Goal: Task Accomplishment & Management: Manage account settings

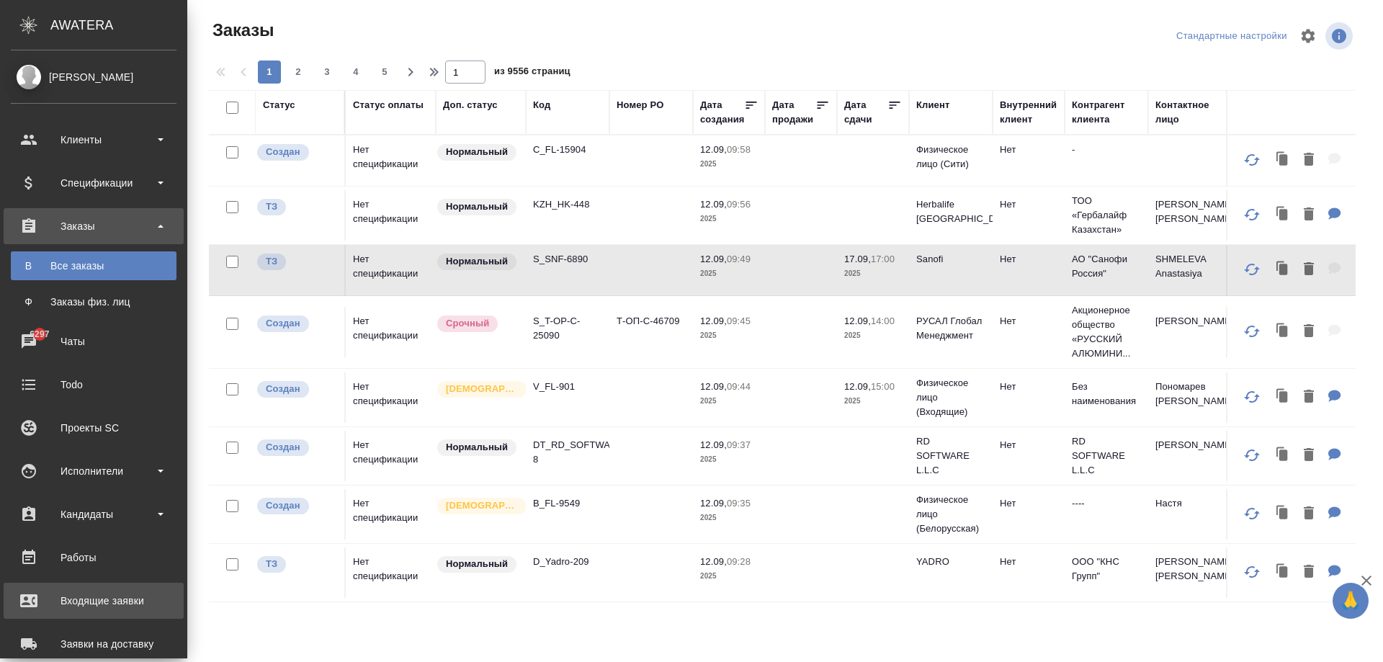
click at [97, 603] on div "Входящие заявки" at bounding box center [94, 601] width 166 height 22
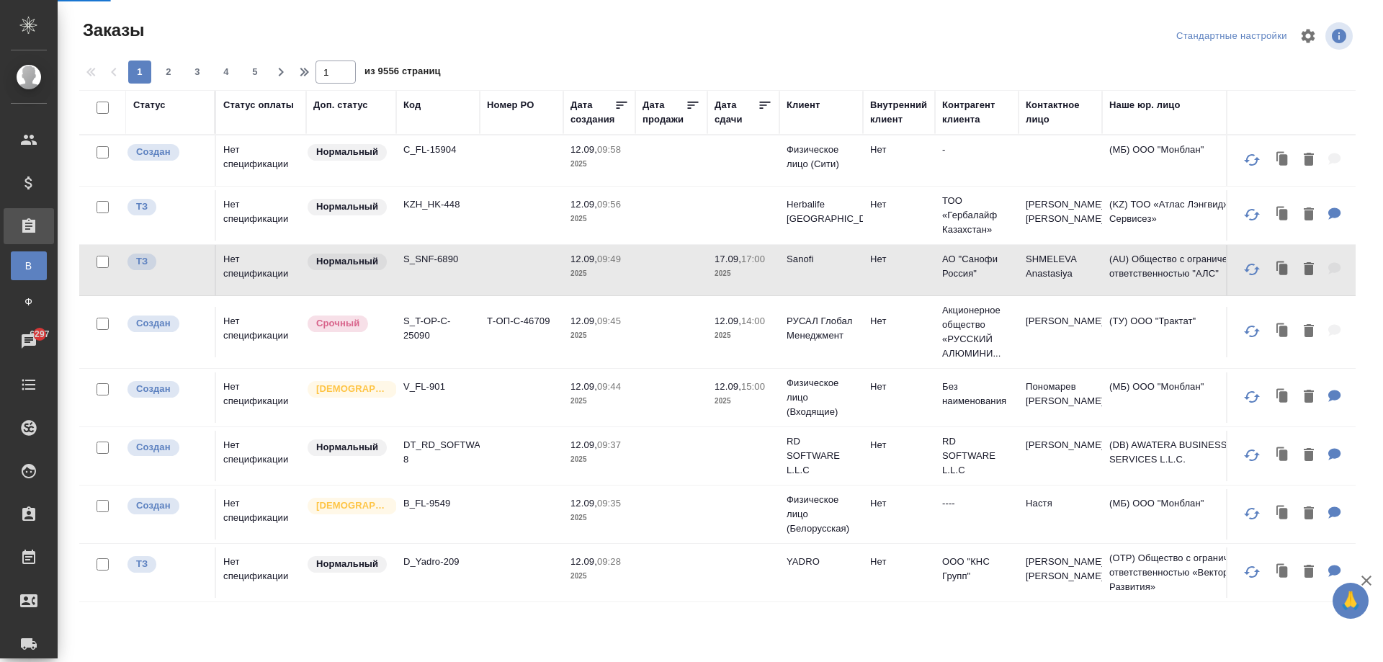
select select "RU"
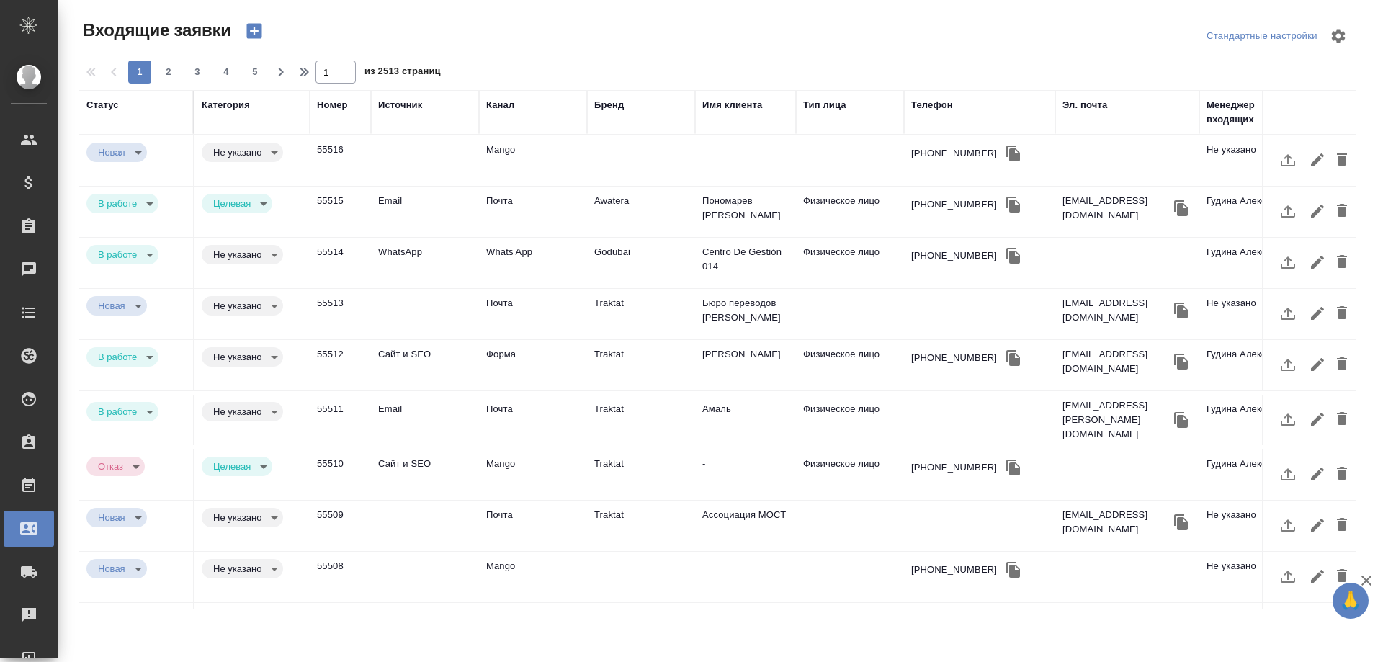
click at [399, 359] on td "Сайт и SEO" at bounding box center [425, 365] width 108 height 50
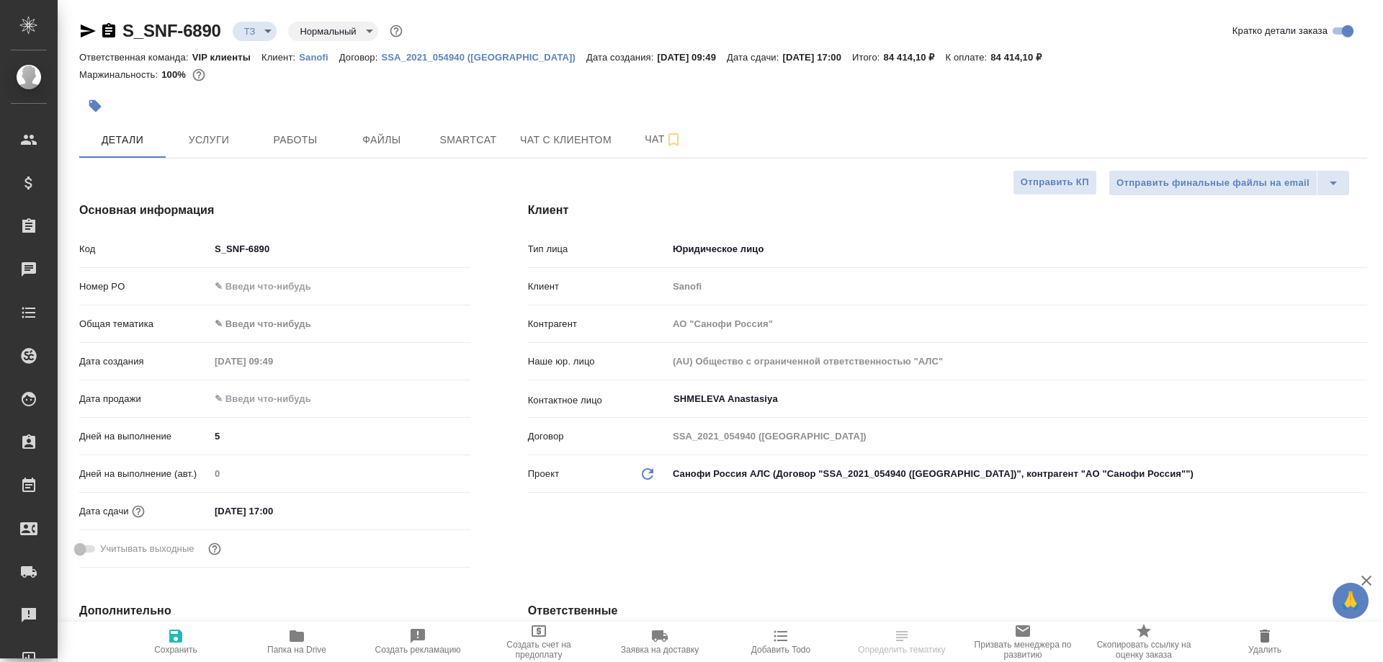
select select "RU"
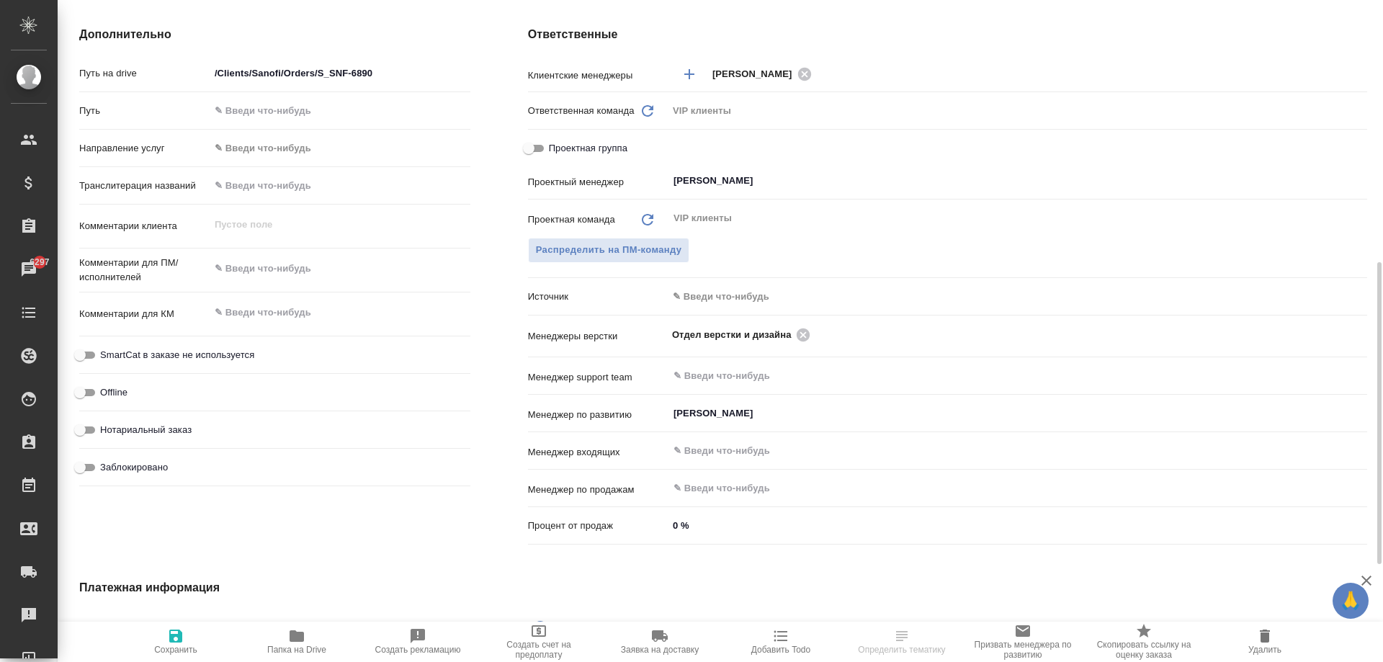
select select "RU"
type textarea "x"
click at [709, 284] on body "🙏 .cls-1 fill:#fff; AWATERA Zhukova Daria Клиенты Спецификации Заказы 6297 Чаты…" at bounding box center [691, 389] width 1383 height 778
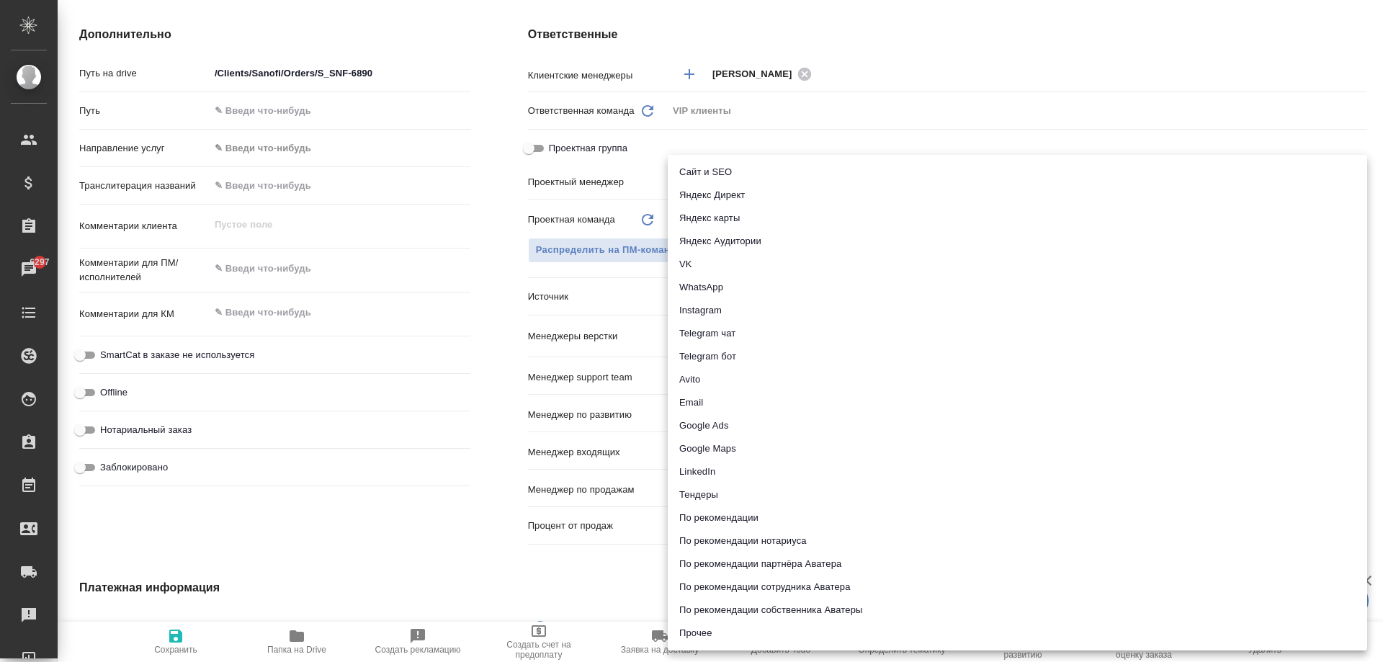
type textarea "x"
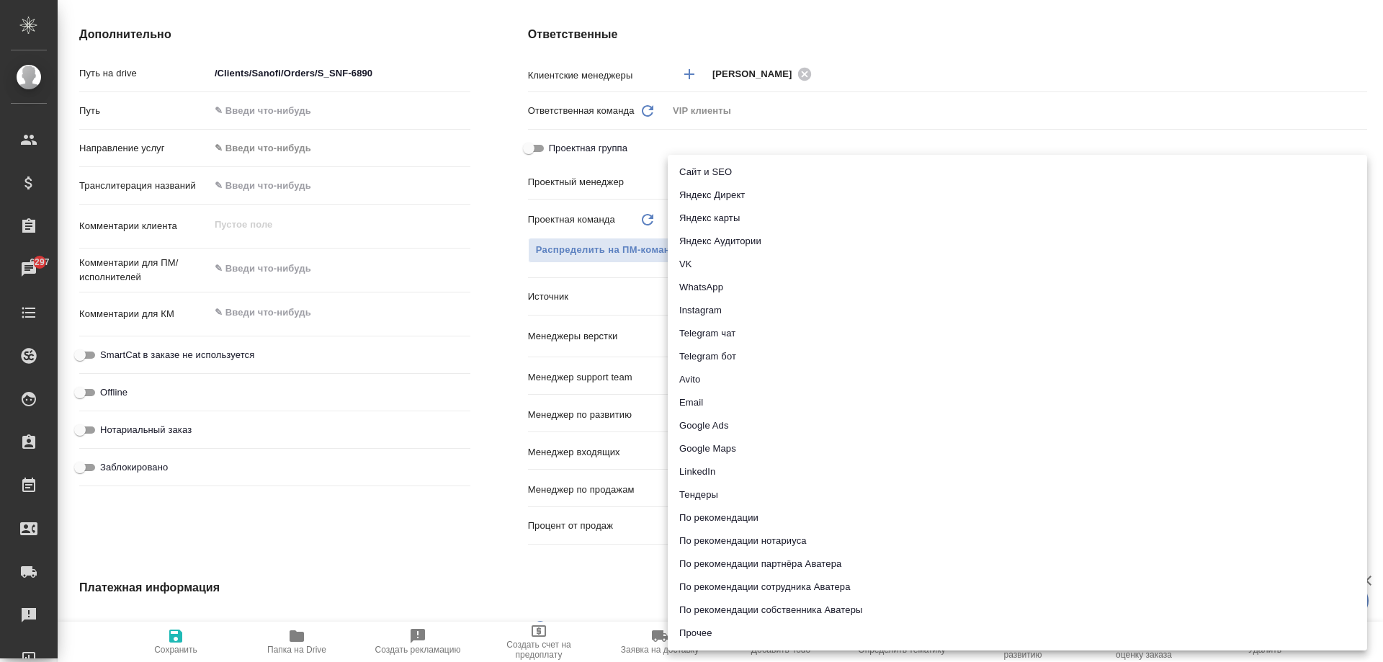
type textarea "x"
click at [495, 579] on div at bounding box center [691, 331] width 1383 height 662
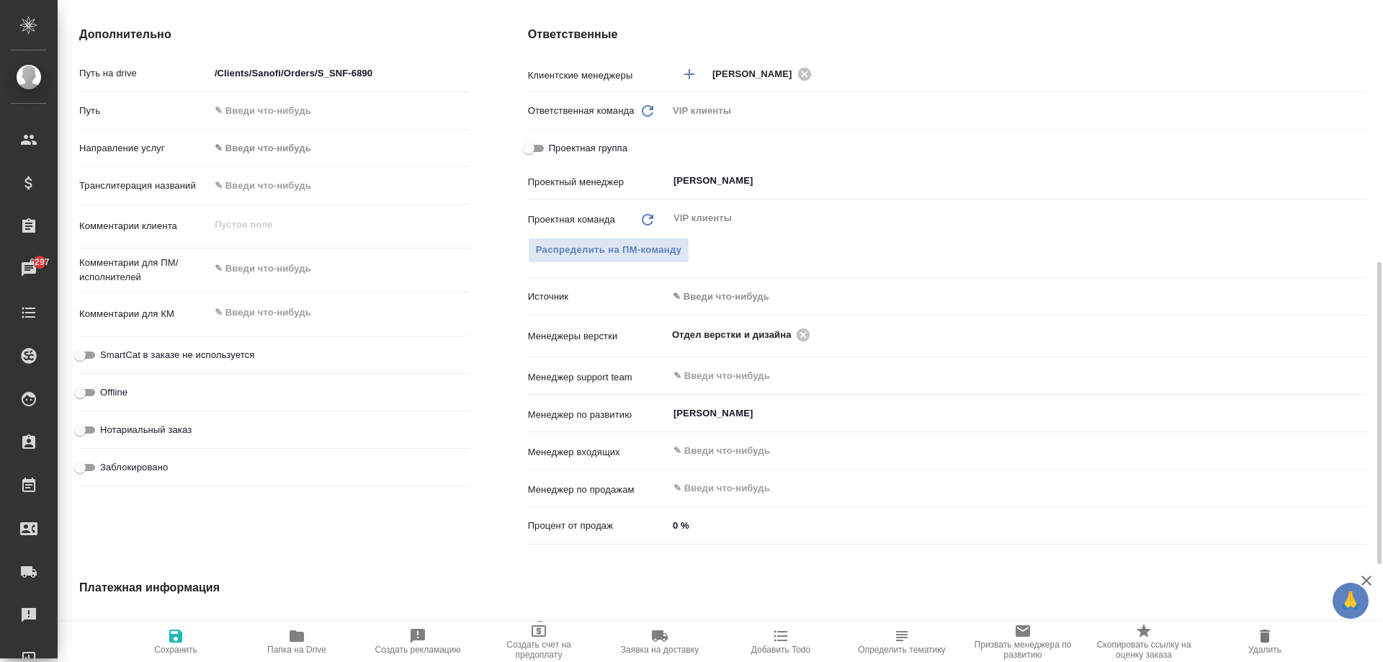
click at [723, 300] on body "🙏 .cls-1 fill:#fff; AWATERA Zhukova Daria Клиенты Спецификации Заказы 6297 Чаты…" at bounding box center [691, 389] width 1383 height 778
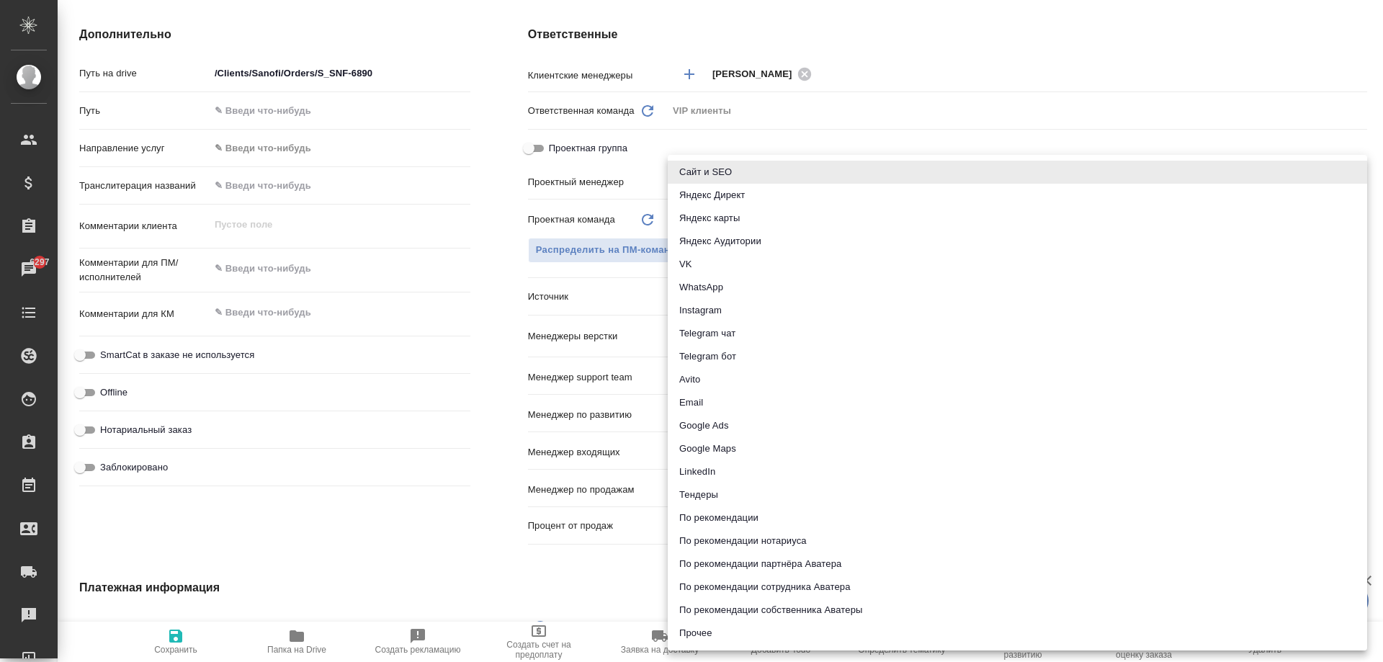
click at [575, 584] on div at bounding box center [691, 331] width 1383 height 662
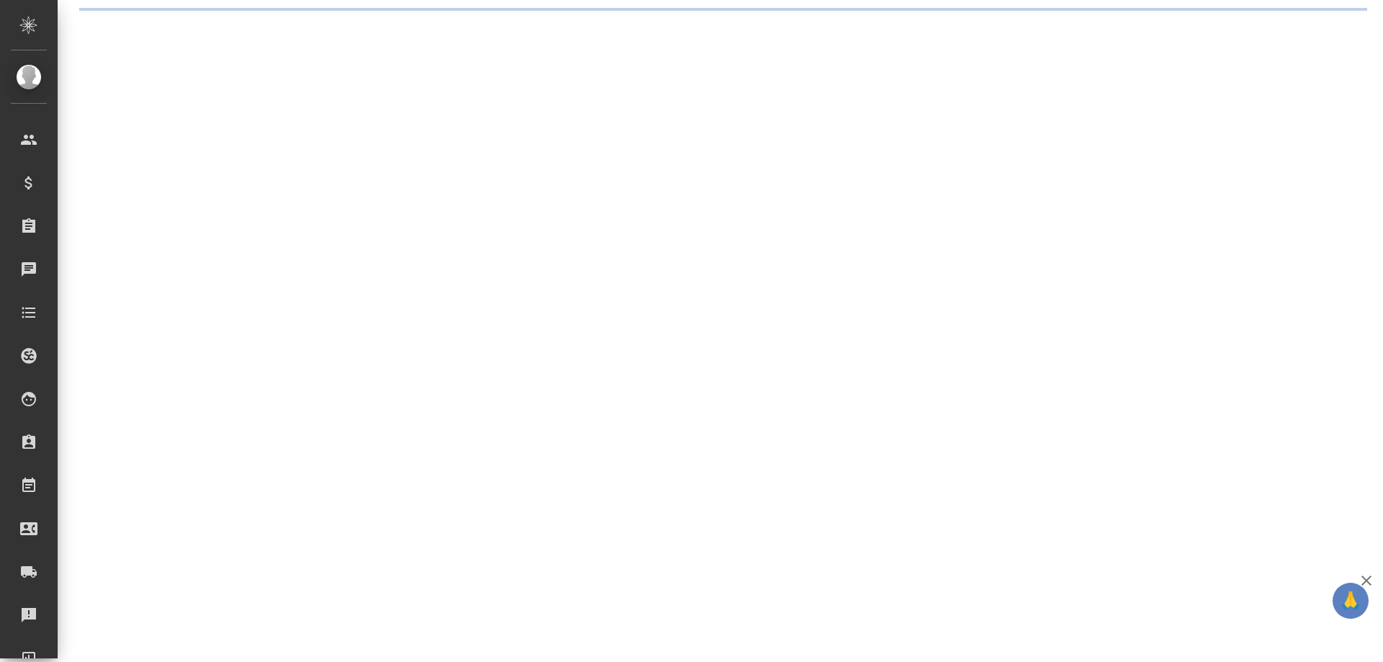
select select "RU"
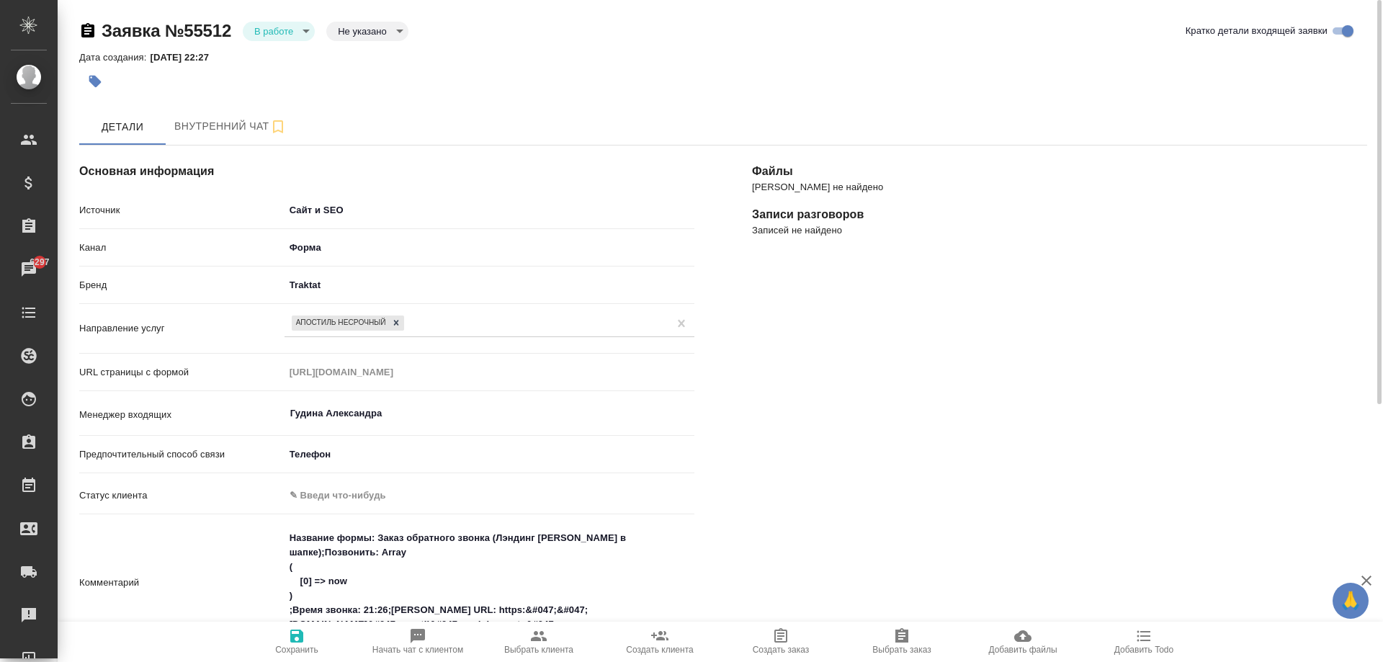
type textarea "x"
select select "RU"
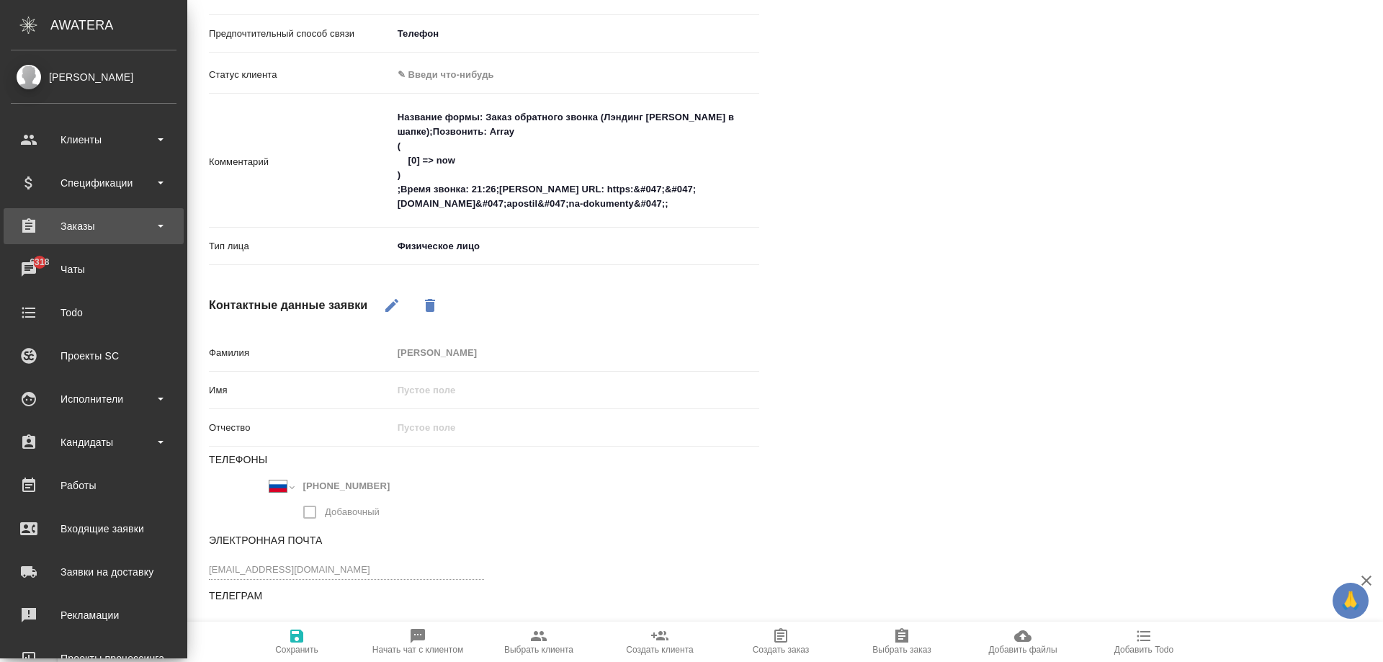
click at [91, 243] on div "Заказы" at bounding box center [94, 226] width 180 height 36
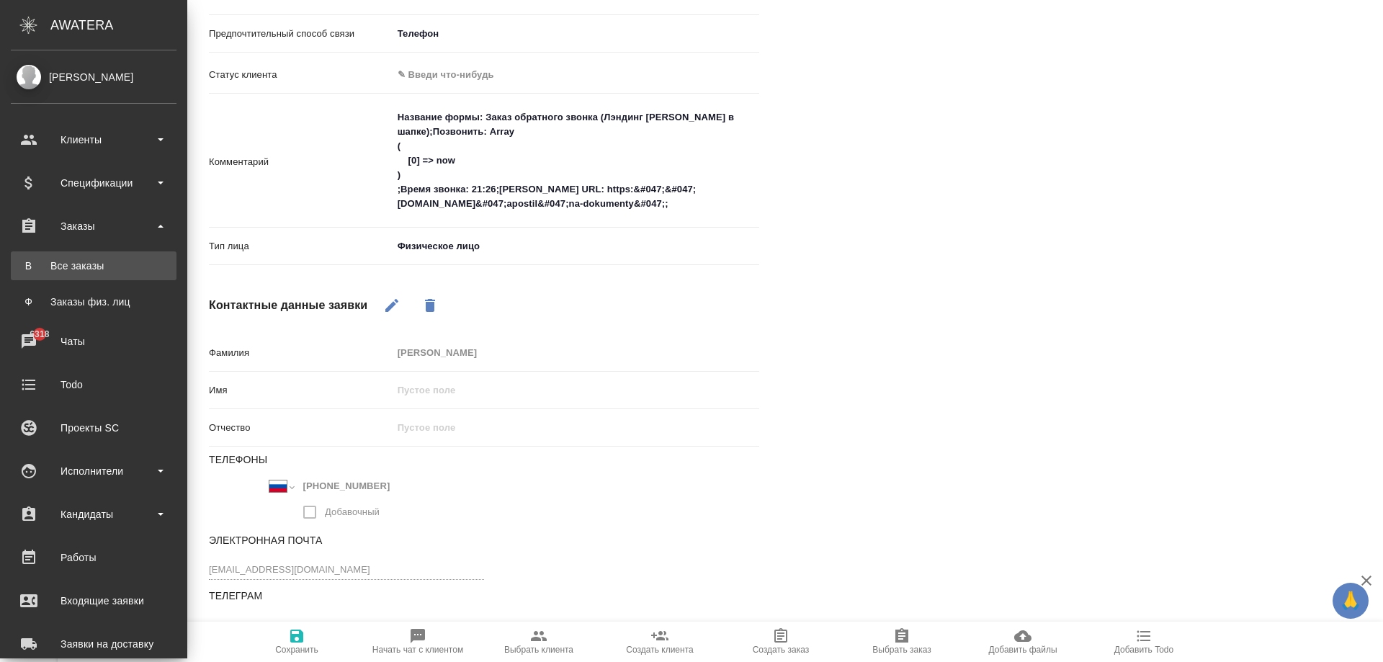
click at [96, 264] on div "Все заказы" at bounding box center [93, 266] width 151 height 14
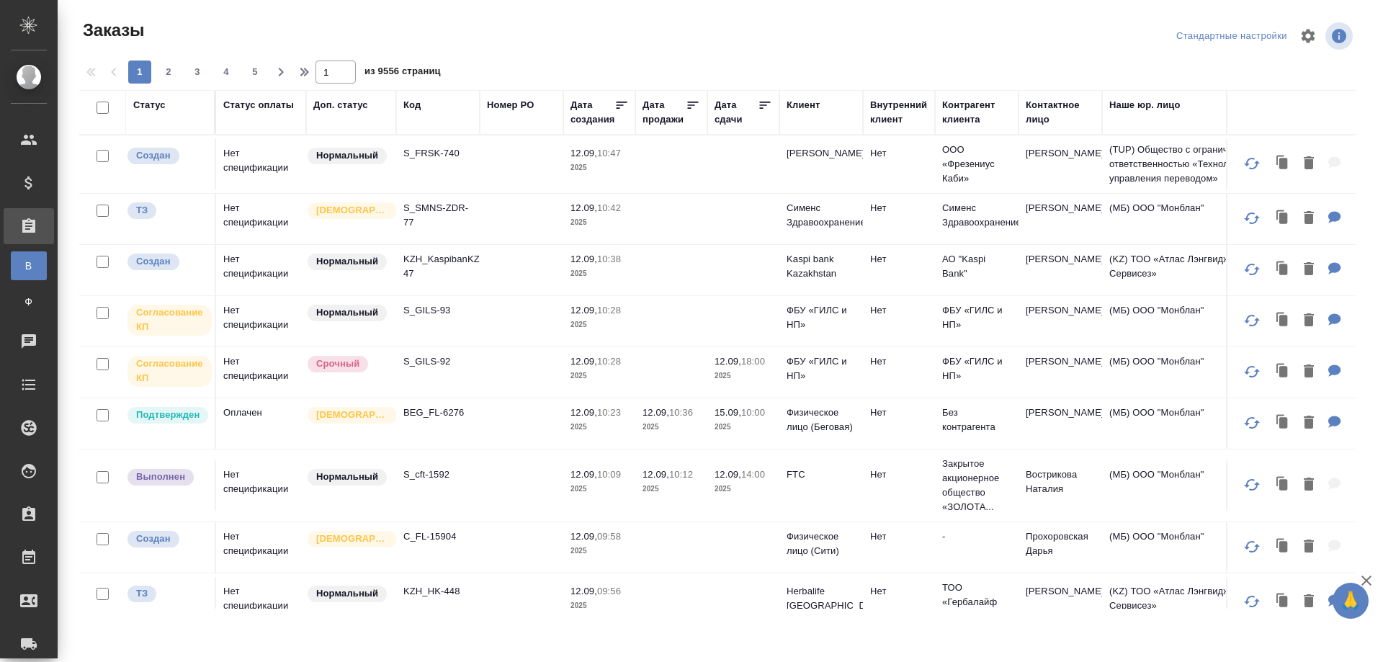
click at [275, 430] on td "Оплачен" at bounding box center [261, 423] width 90 height 50
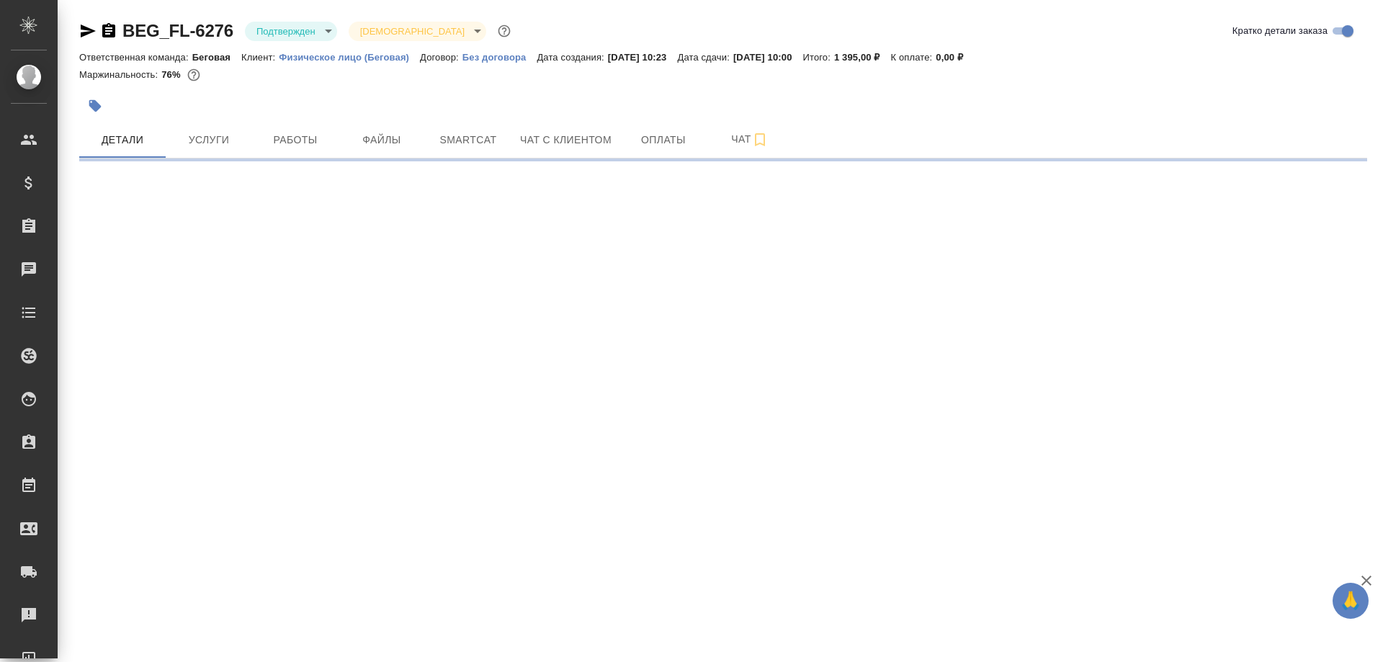
select select "RU"
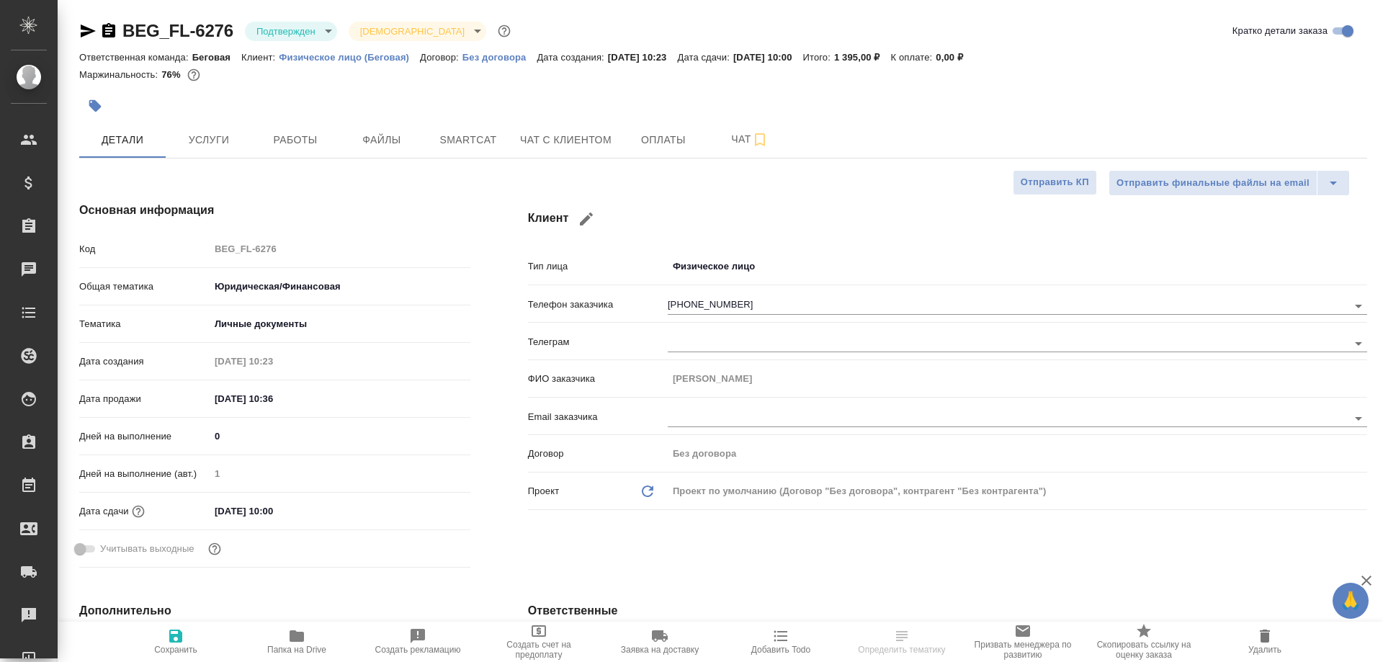
type textarea "x"
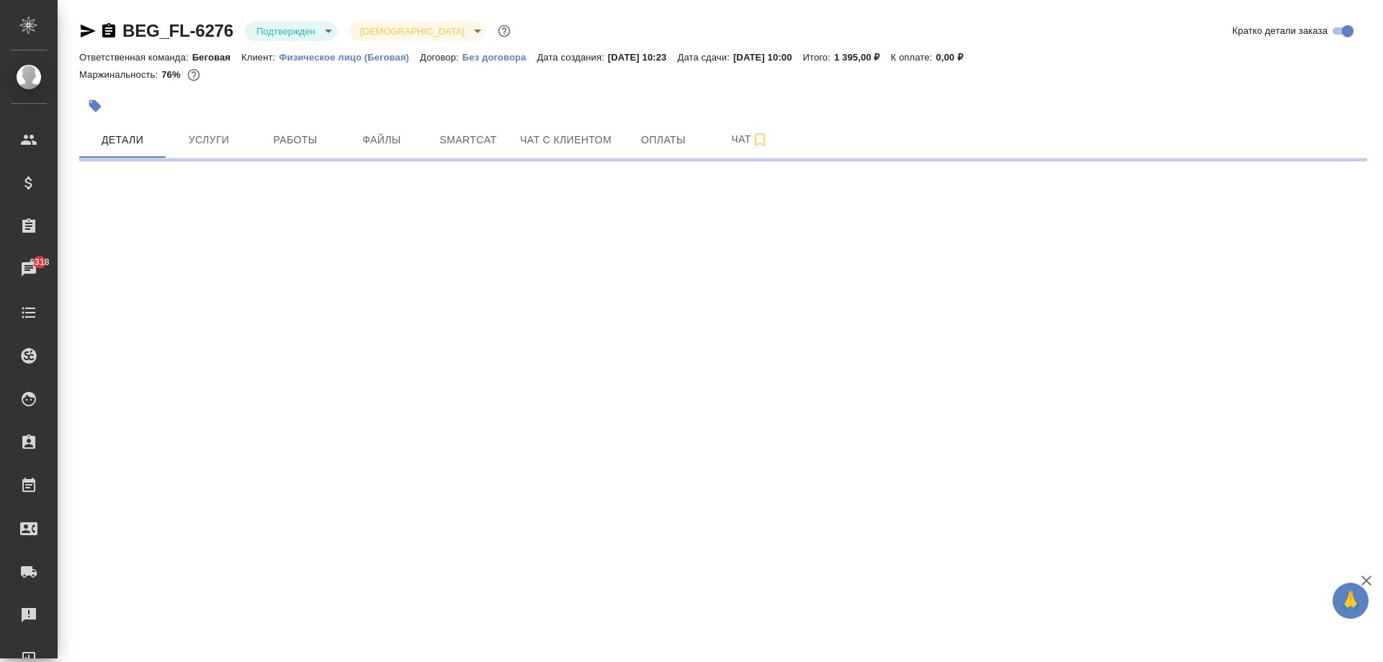
select select "RU"
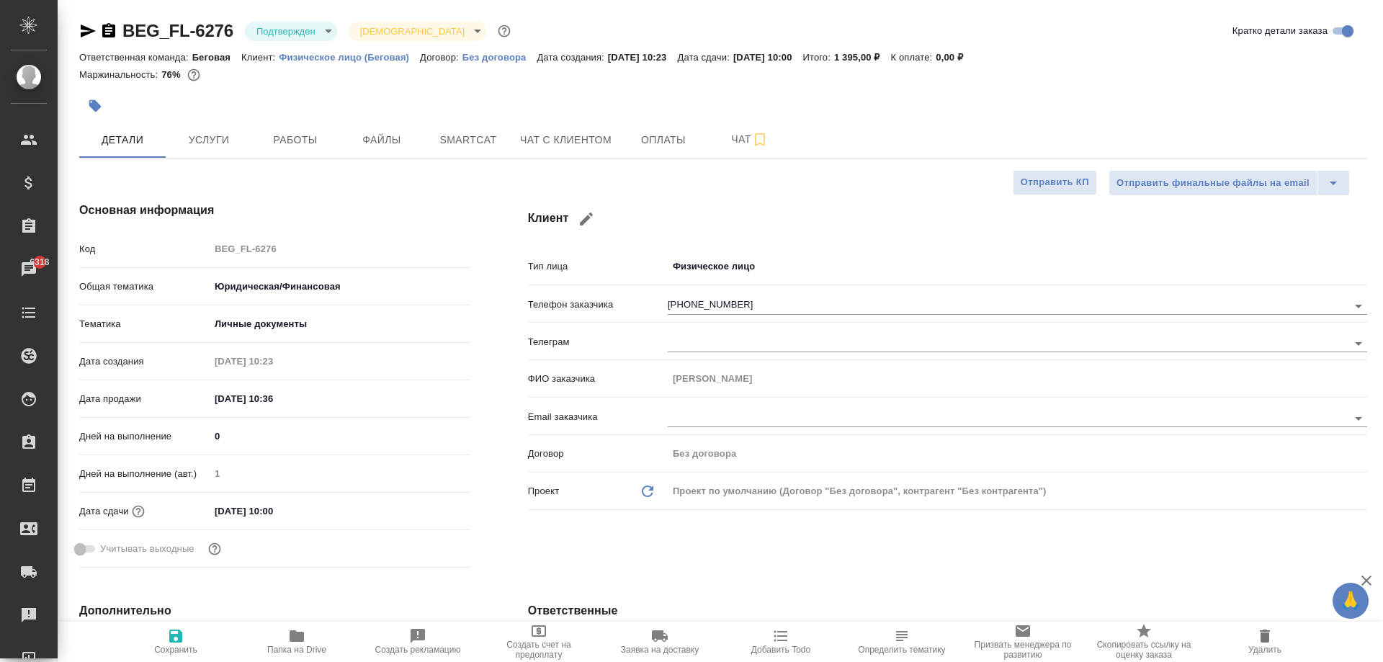
type textarea "x"
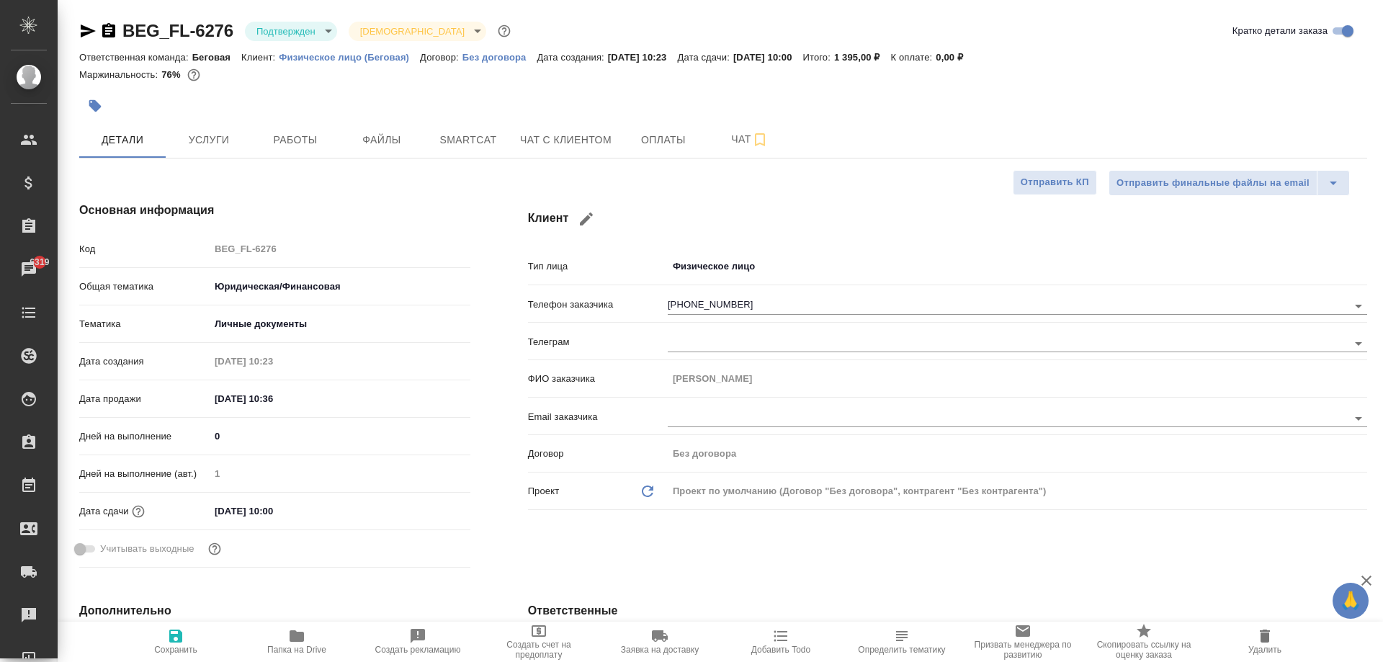
type textarea "x"
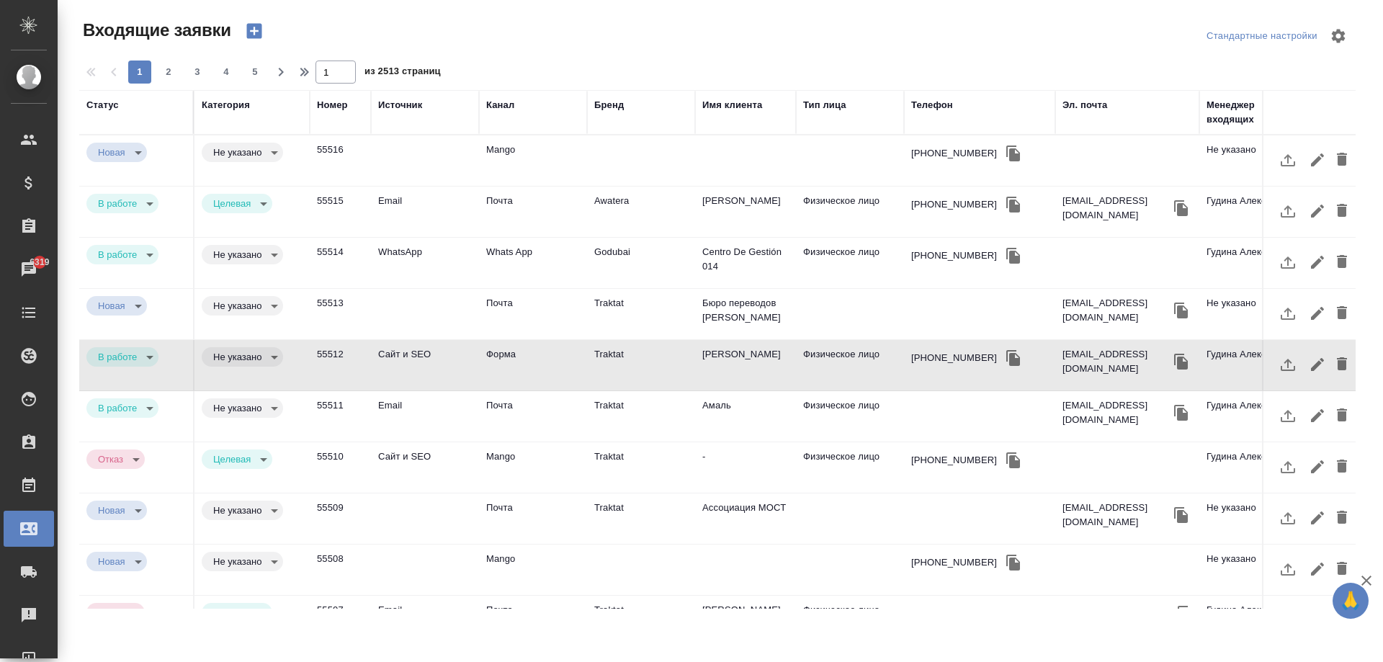
select select "RU"
click at [370, 373] on td "55512" at bounding box center [340, 365] width 61 height 50
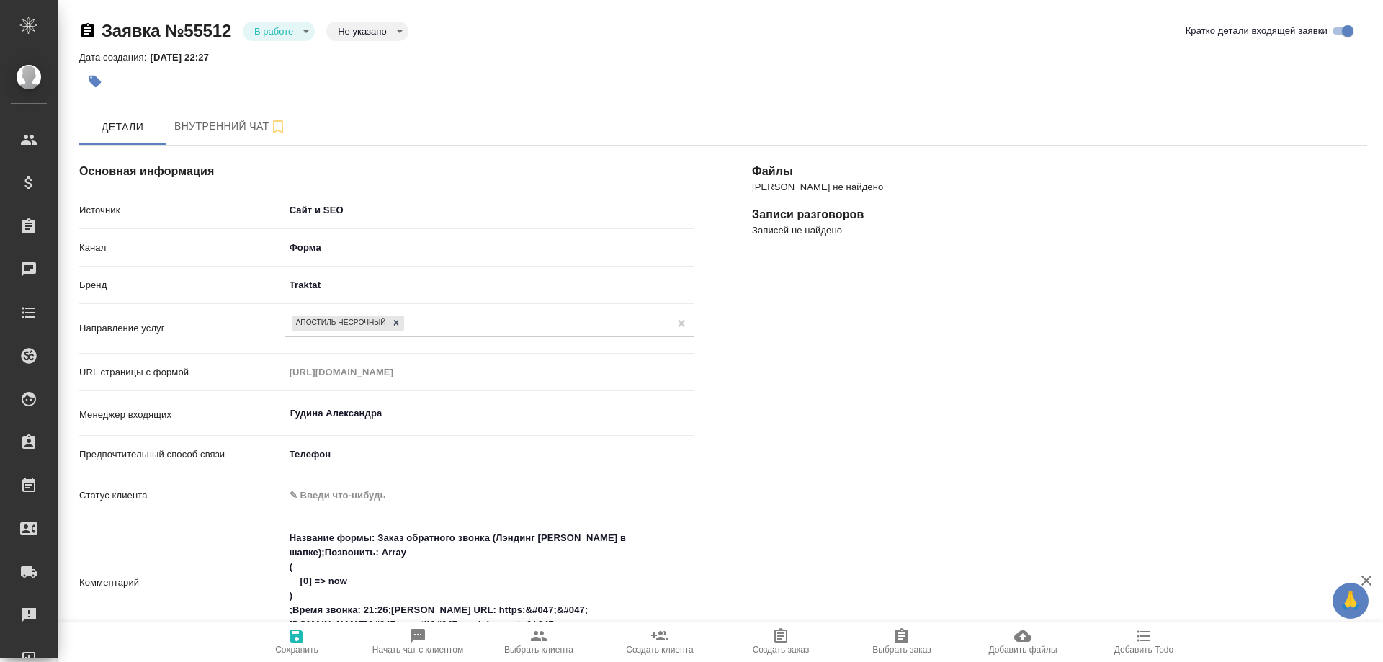
select select "RU"
